Goal: Task Accomplishment & Management: Manage account settings

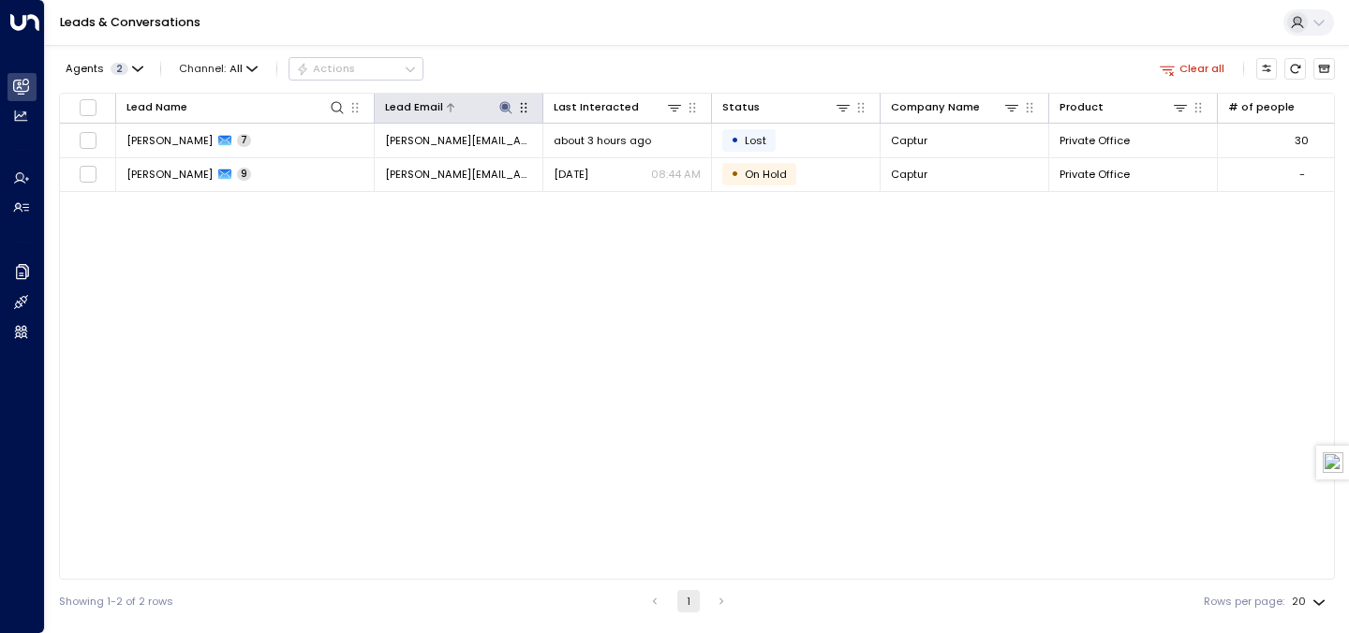
click at [503, 98] on button at bounding box center [506, 107] width 18 height 18
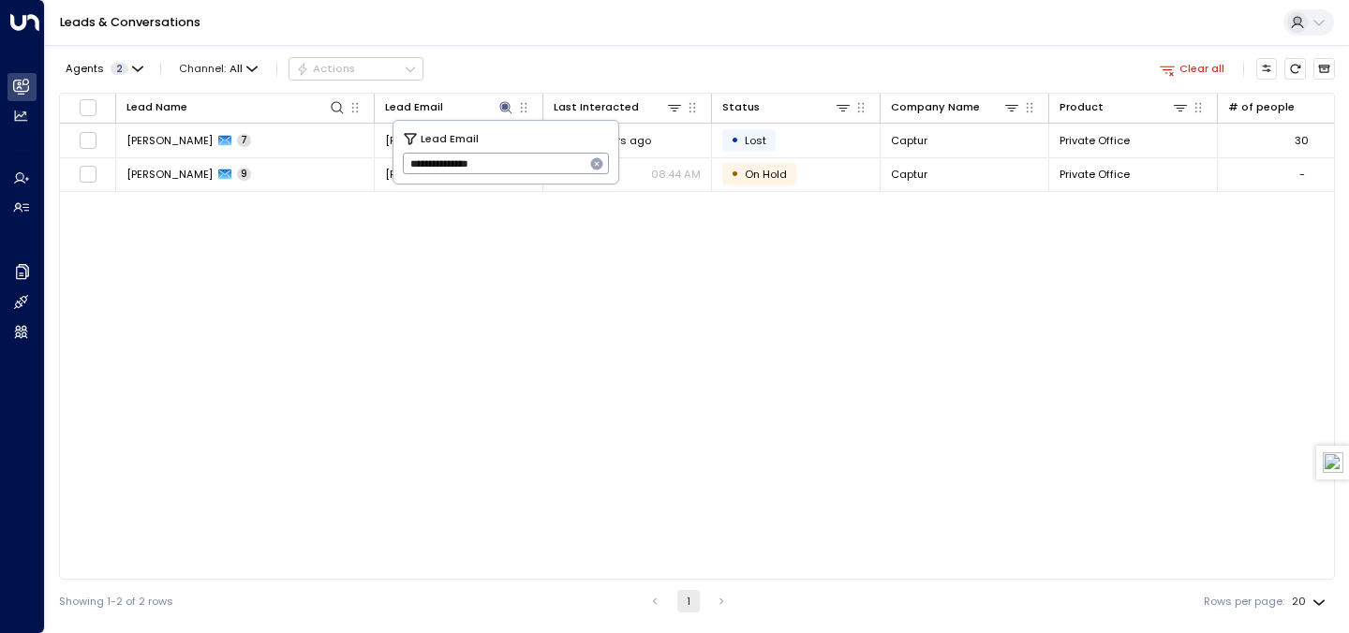
click at [595, 169] on icon "button" at bounding box center [597, 164] width 12 height 12
click at [619, 51] on div "Agents 2 Channel: All Actions Clear all Lead Name Lead Email Last Interacted St…" at bounding box center [697, 334] width 1276 height 578
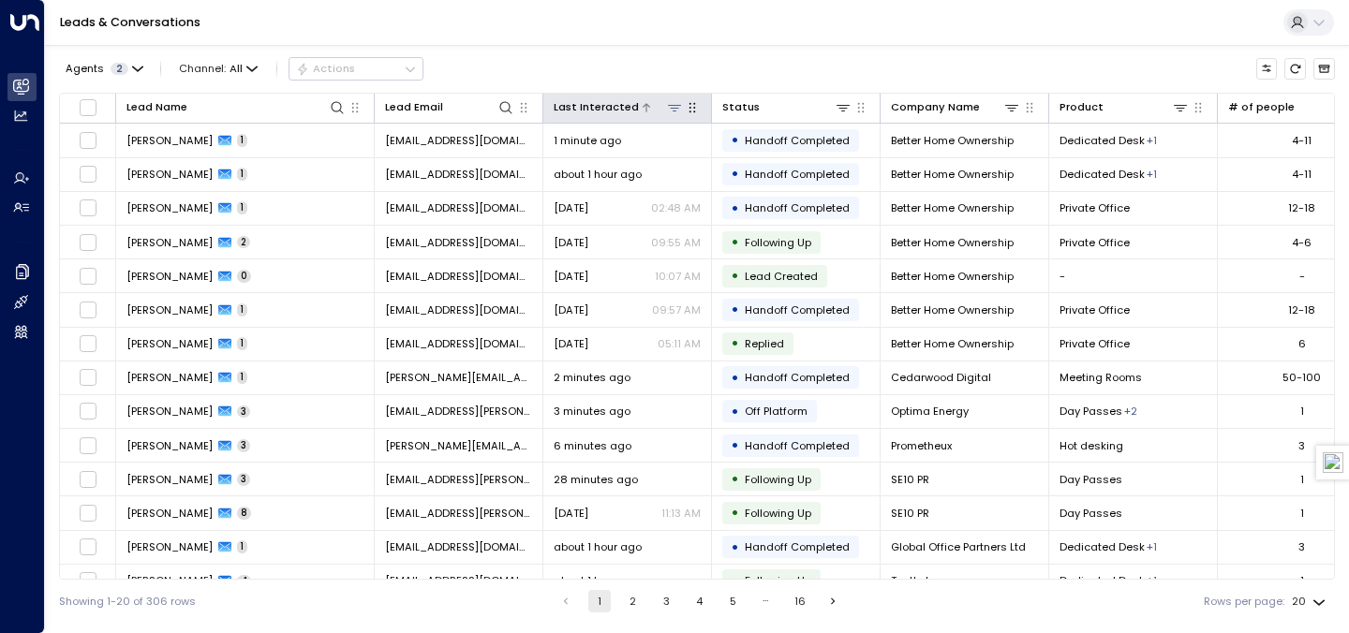
click at [629, 114] on div "Last Interacted" at bounding box center [596, 107] width 85 height 18
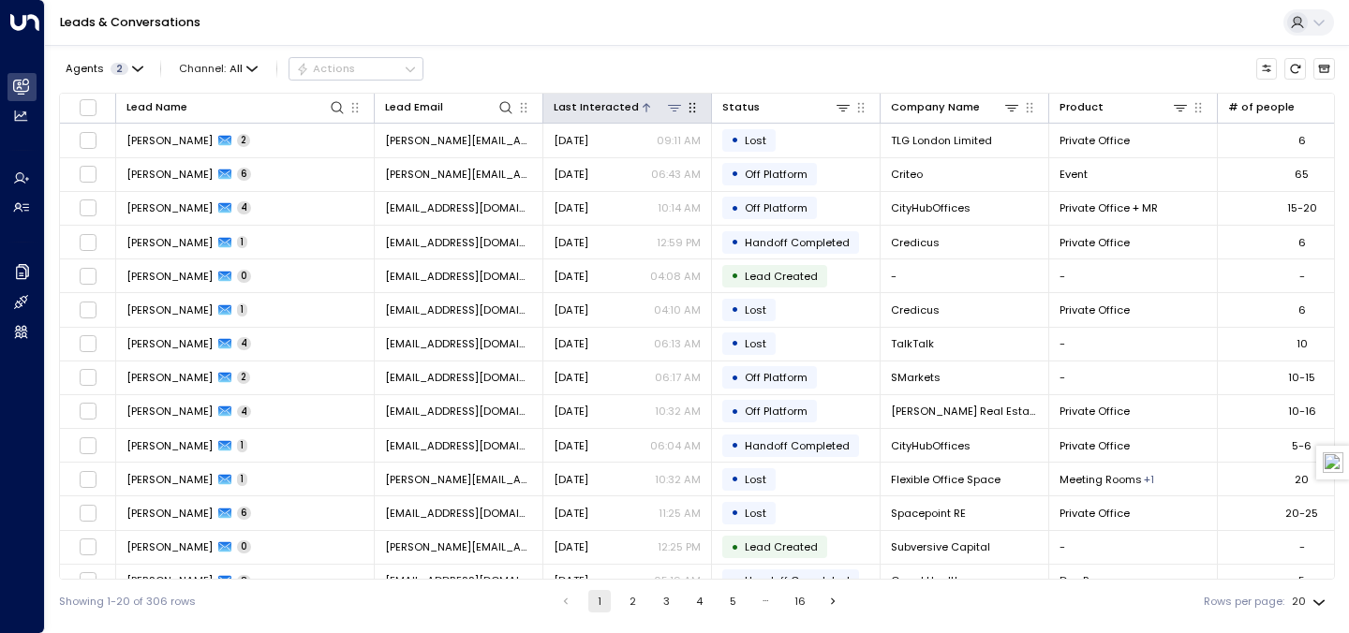
click at [629, 114] on div "Last Interacted" at bounding box center [596, 107] width 85 height 18
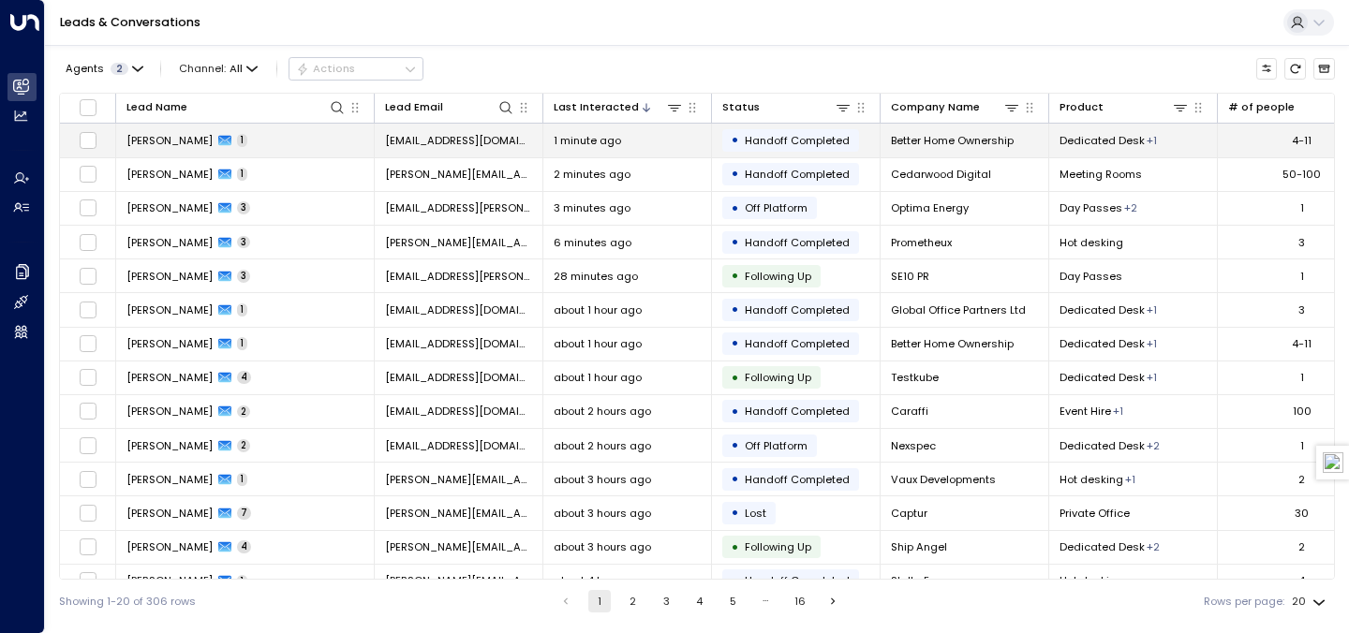
click at [299, 144] on td "[PERSON_NAME] 1" at bounding box center [245, 140] width 259 height 33
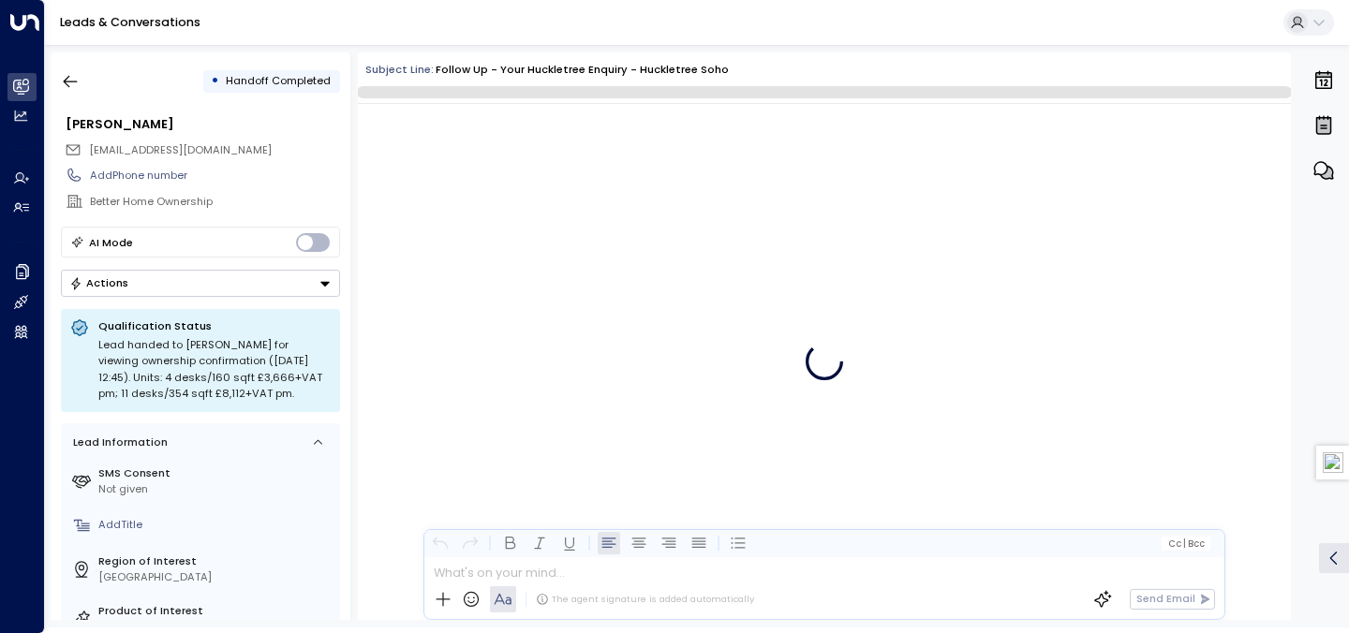
scroll to position [1453, 0]
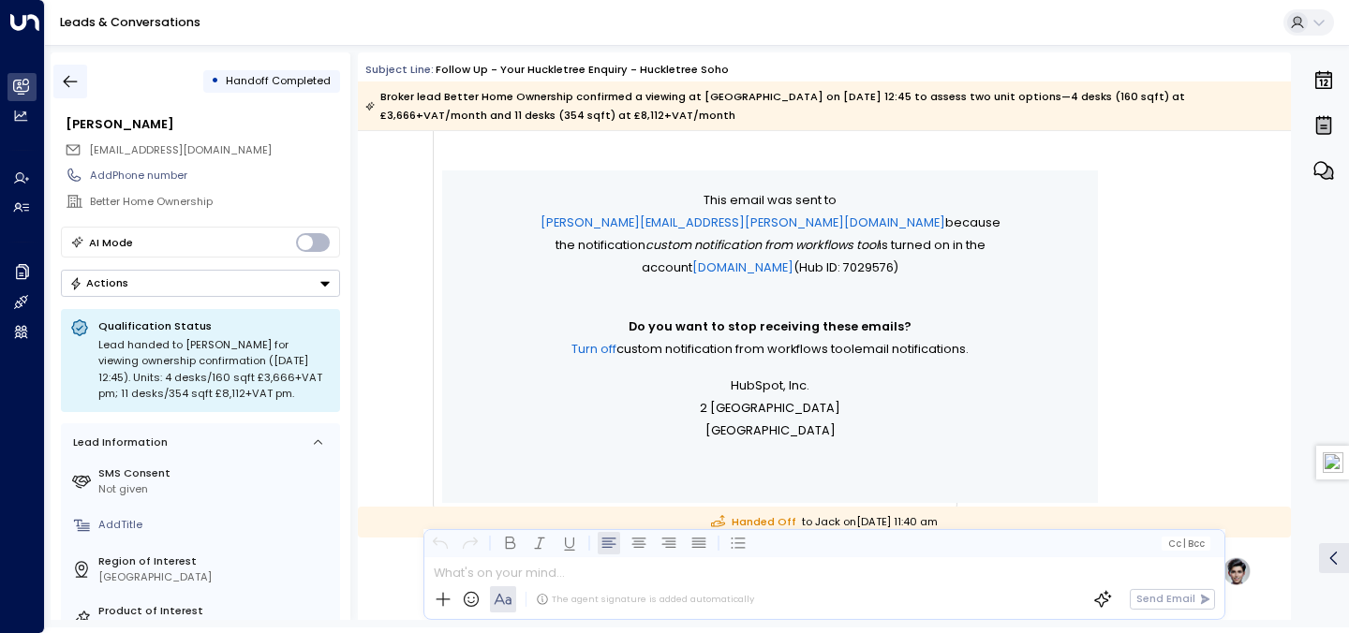
click at [68, 81] on icon "button" at bounding box center [71, 82] width 14 height 12
